Goal: Book appointment/travel/reservation

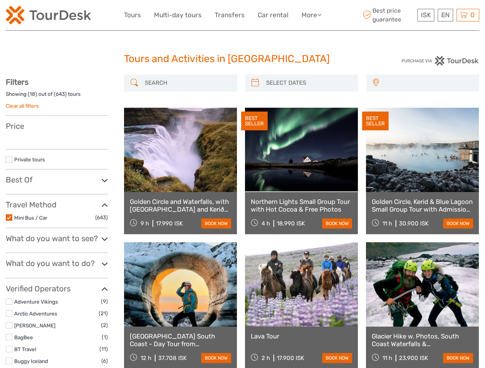
select select
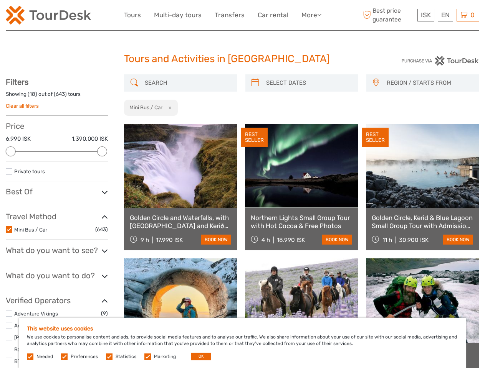
click at [310, 15] on link "More" at bounding box center [311, 15] width 20 height 11
click at [320, 15] on icon at bounding box center [319, 15] width 4 height 7
click at [425, 15] on span "ISK" at bounding box center [425, 15] width 10 height 8
click at [445, 15] on div "EN English Español Deutsch" at bounding box center [444, 15] width 15 height 13
click at [467, 15] on div "0 Items Total 0 ISK Checkout The shopping cart is empty." at bounding box center [467, 15] width 23 height 13
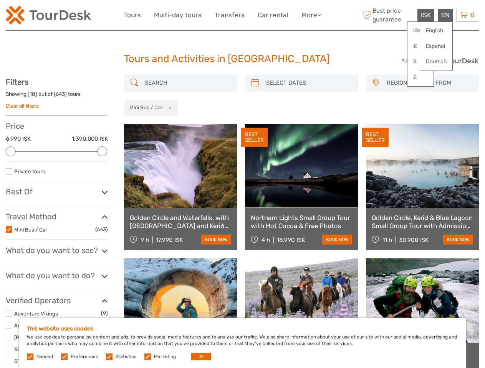
click at [11, 152] on div at bounding box center [11, 152] width 10 height 10
click at [102, 152] on div at bounding box center [102, 152] width 10 height 10
click at [255, 83] on icon at bounding box center [255, 83] width 8 height 12
click at [0, 0] on div at bounding box center [0, 0] width 0 height 0
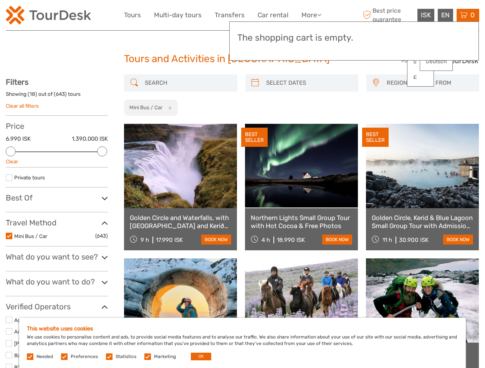
click at [375, 124] on link at bounding box center [422, 166] width 113 height 84
